Goal: Information Seeking & Learning: Learn about a topic

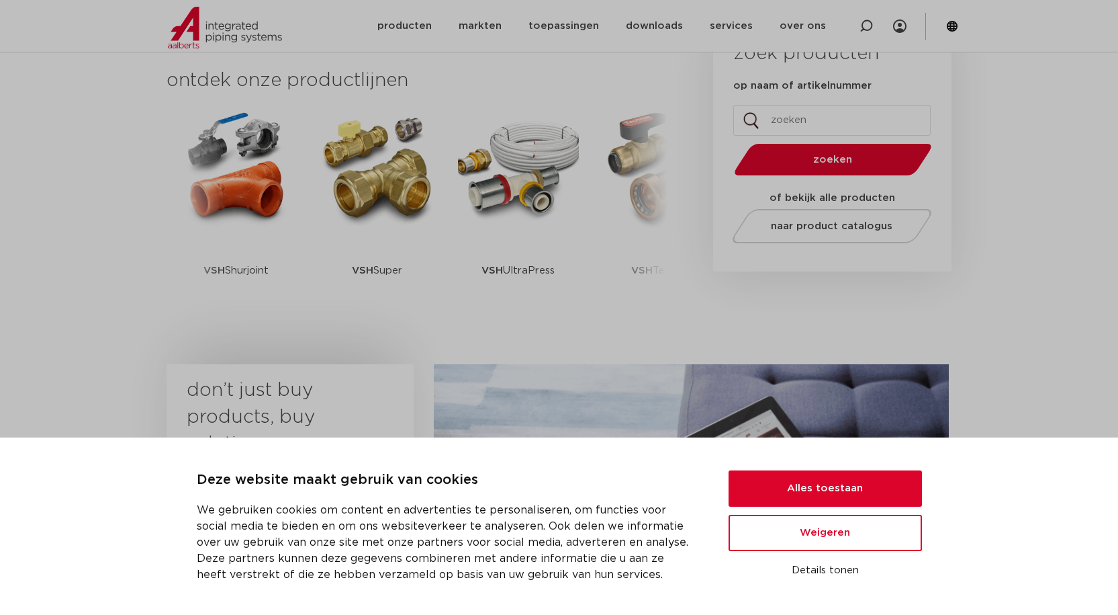
scroll to position [67, 0]
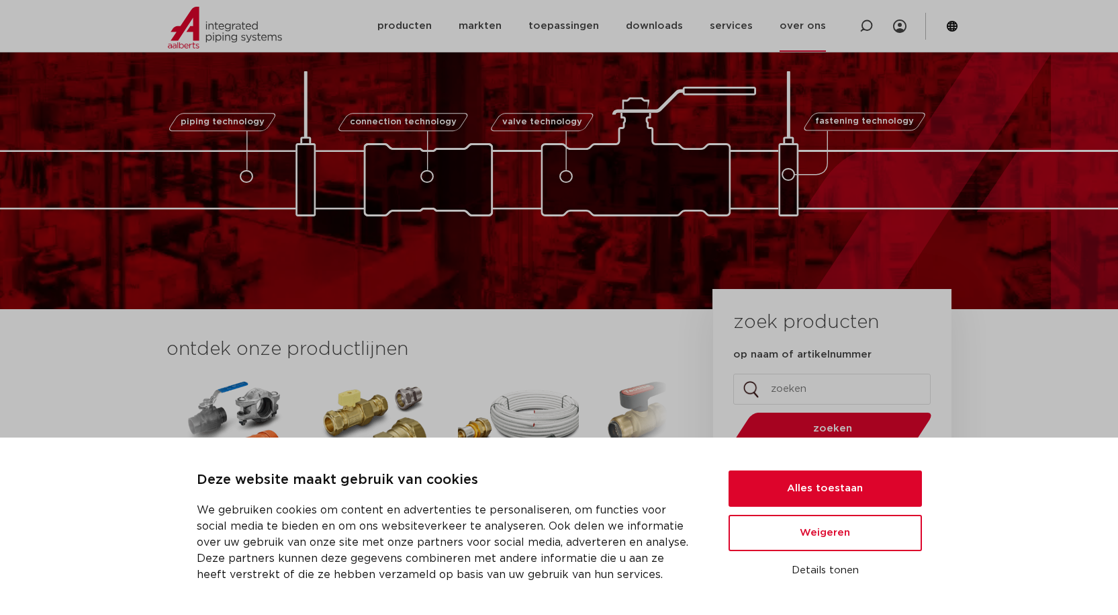
click at [795, 26] on link "over ons" at bounding box center [803, 26] width 46 height 52
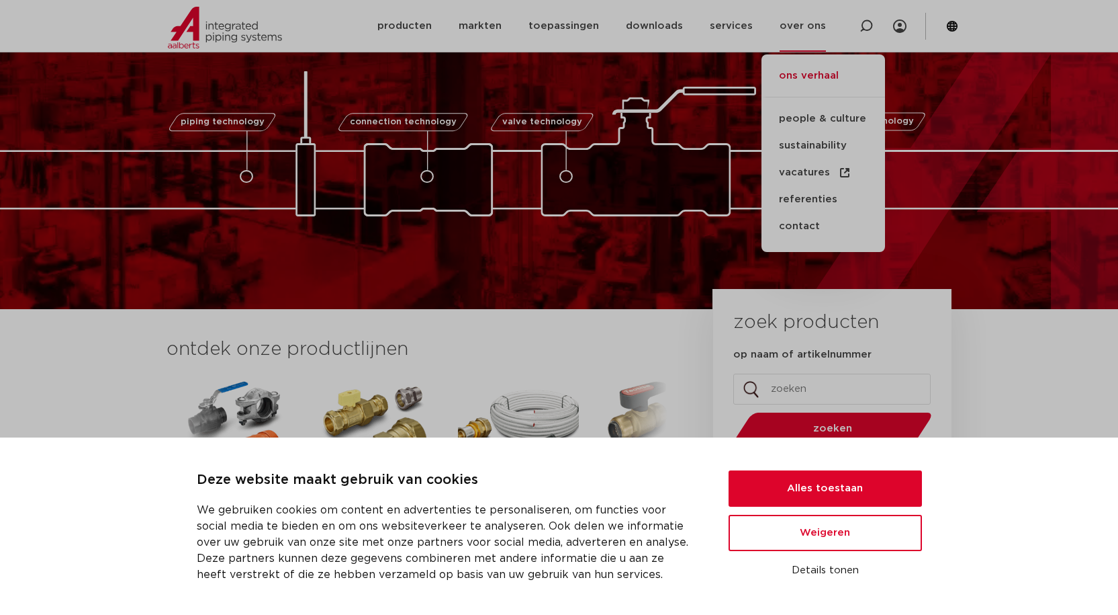
click at [816, 71] on link "ons verhaal" at bounding box center [824, 83] width 124 height 30
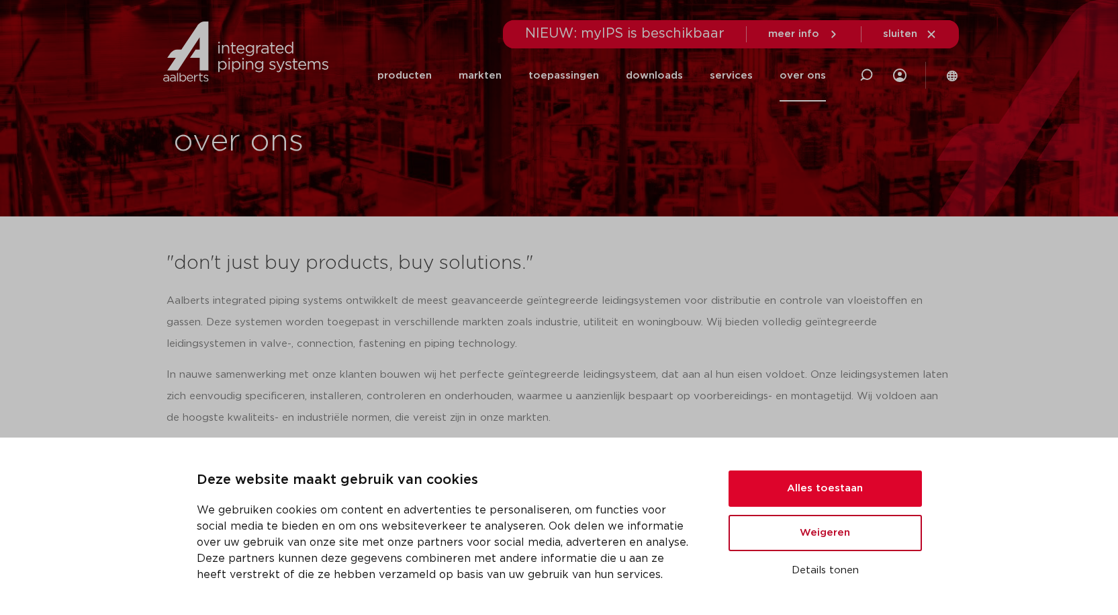
click at [868, 547] on button "Weigeren" at bounding box center [825, 533] width 193 height 36
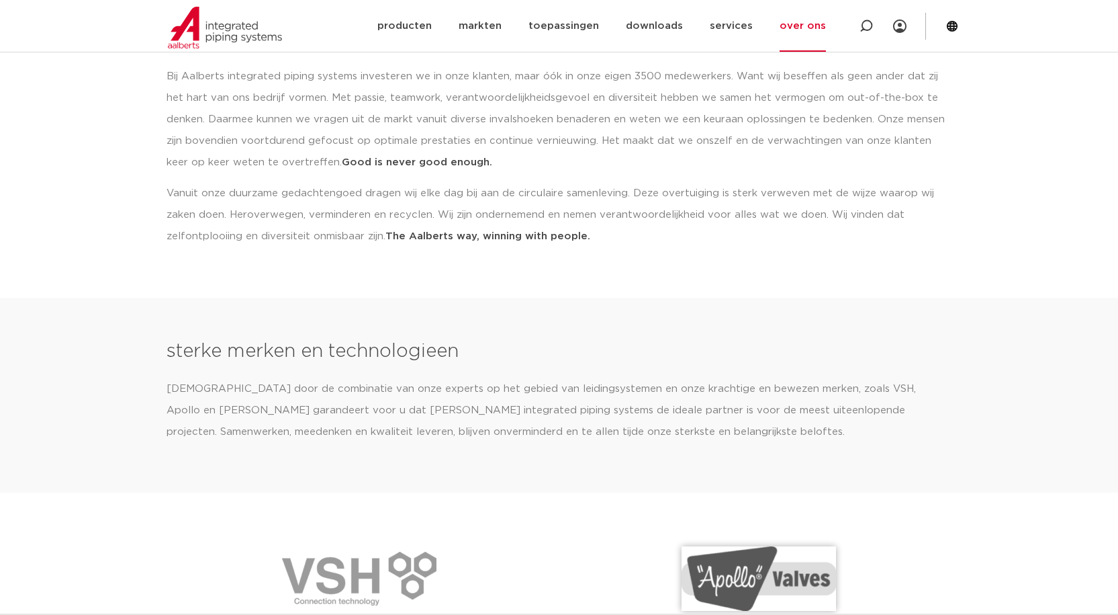
scroll to position [1392, 0]
